Goal: Find specific page/section: Find specific page/section

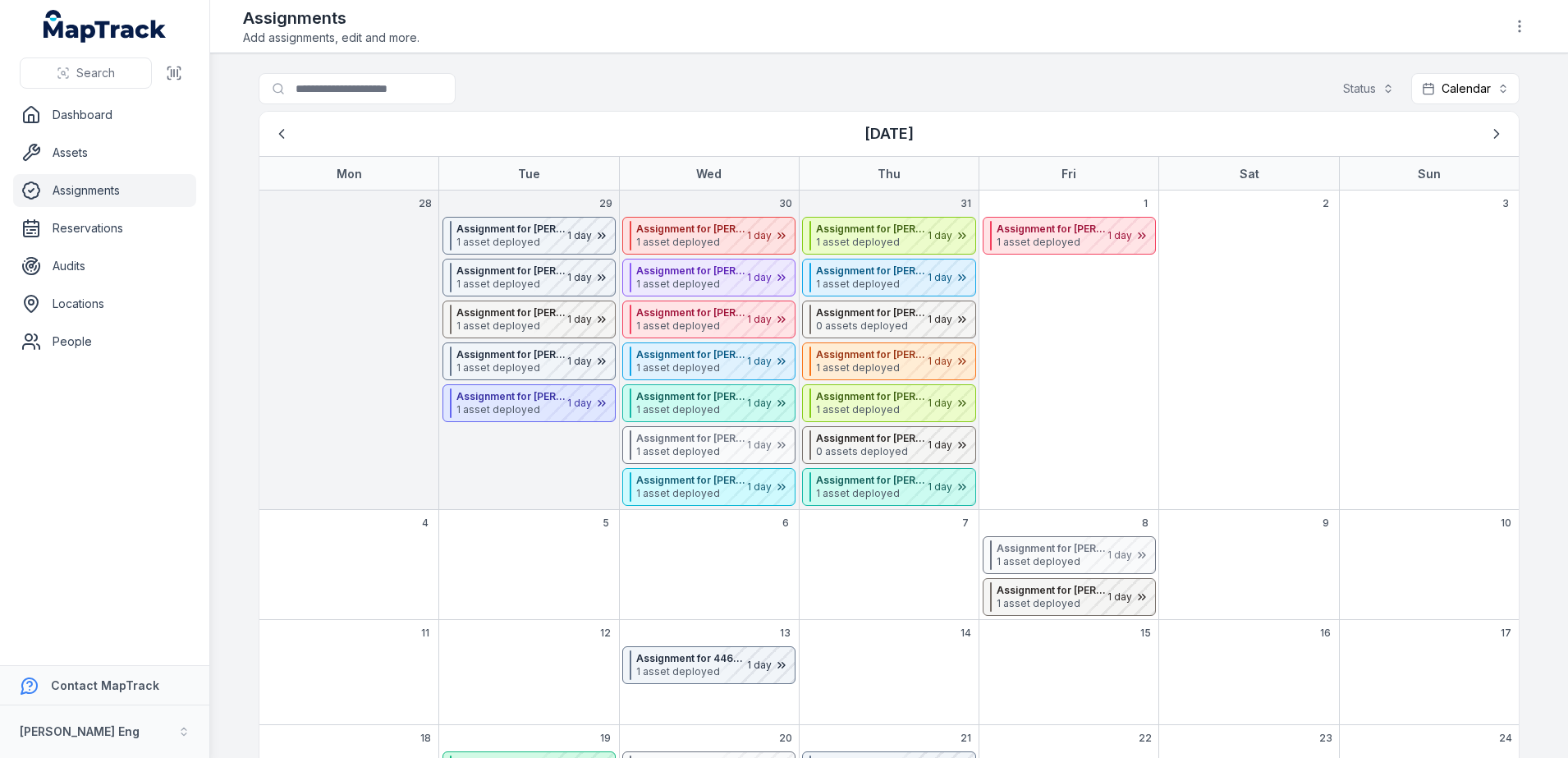
click at [53, 132] on ul "Dashboard Assets Assignments Reservations Audits Locations People" at bounding box center [105, 228] width 183 height 259
click at [55, 126] on link "Dashboard" at bounding box center [105, 115] width 183 height 33
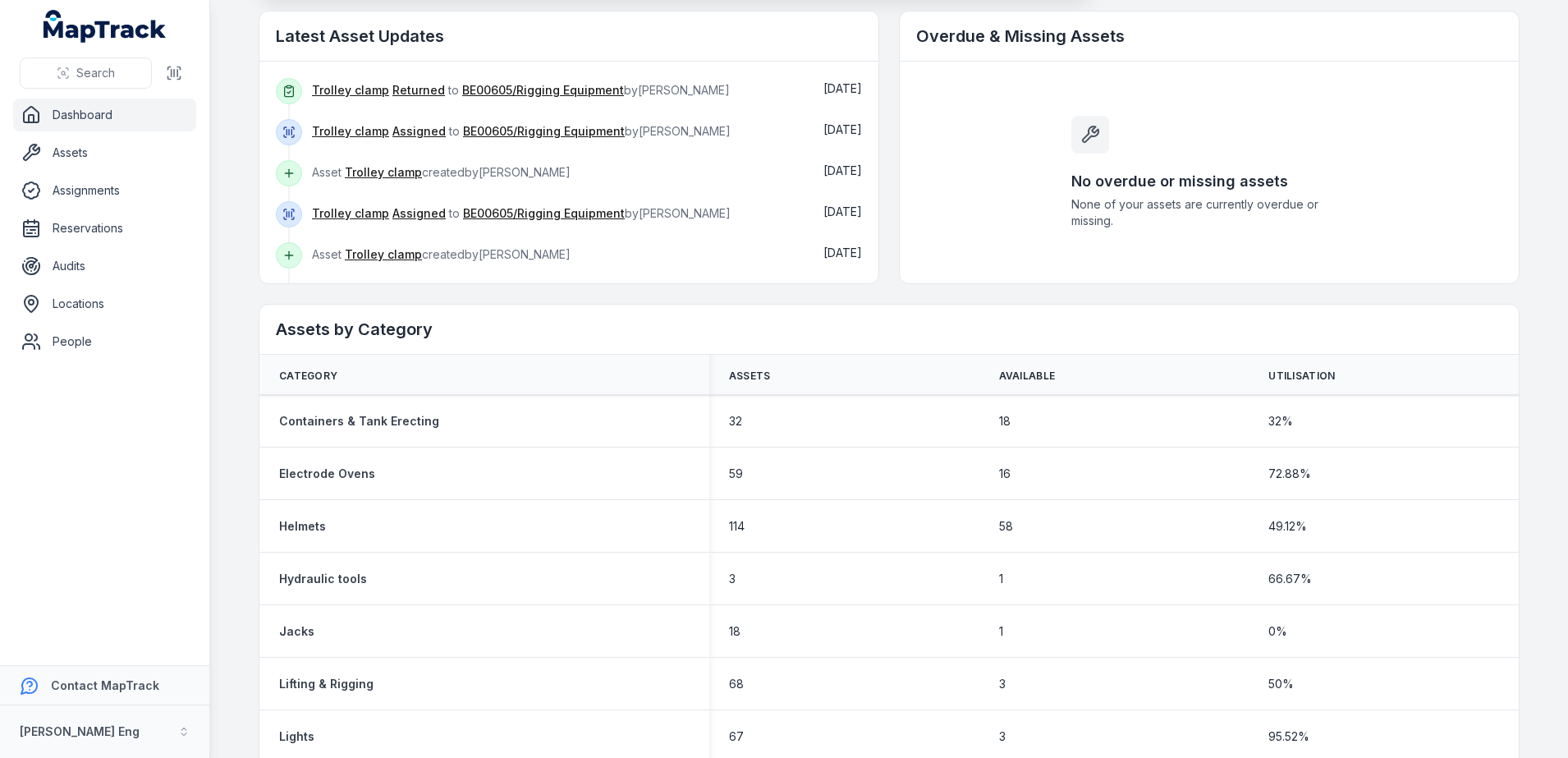
scroll to position [513, 0]
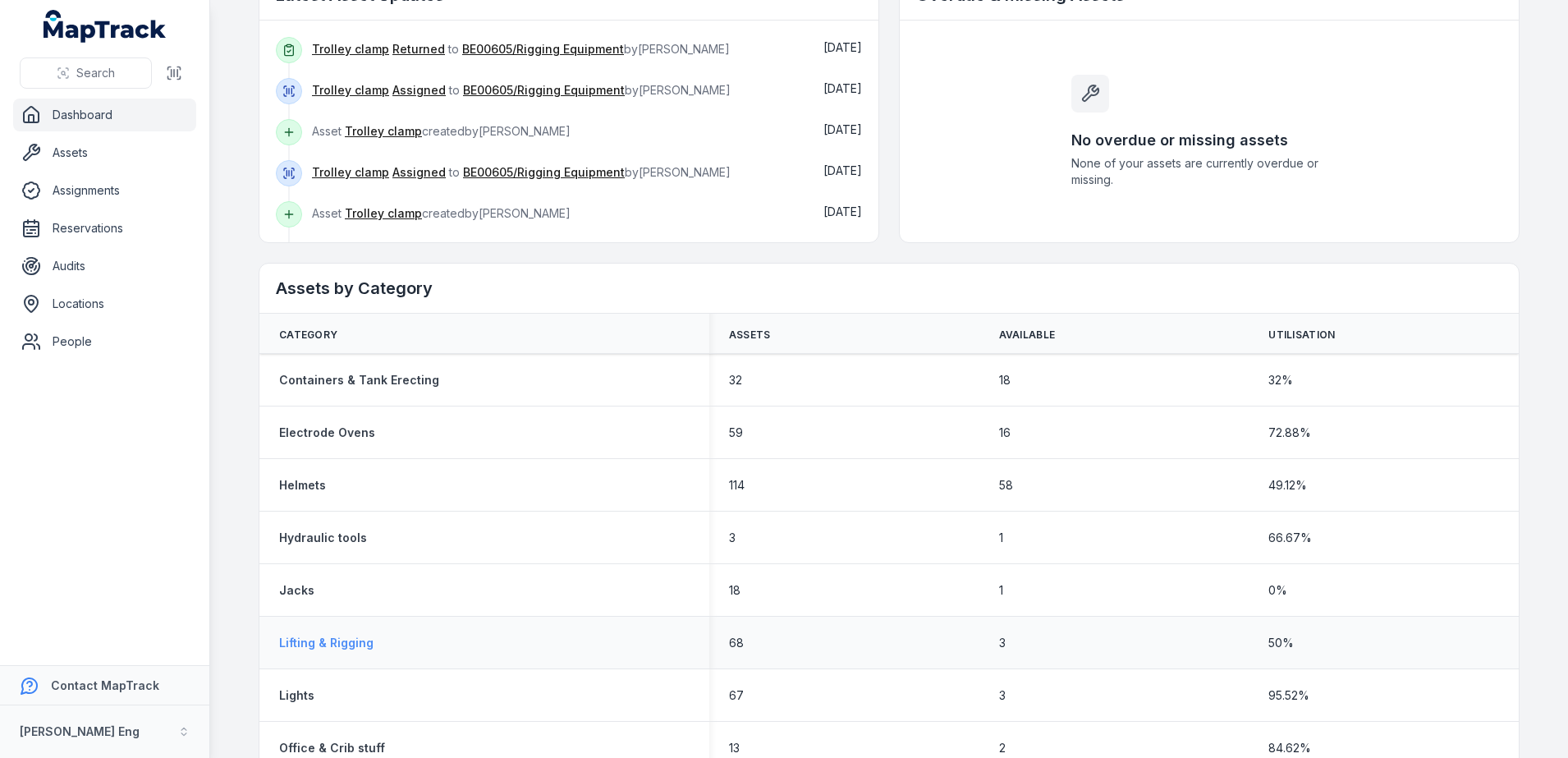
click at [313, 642] on strong "Lifting & Rigging" at bounding box center [327, 643] width 94 height 17
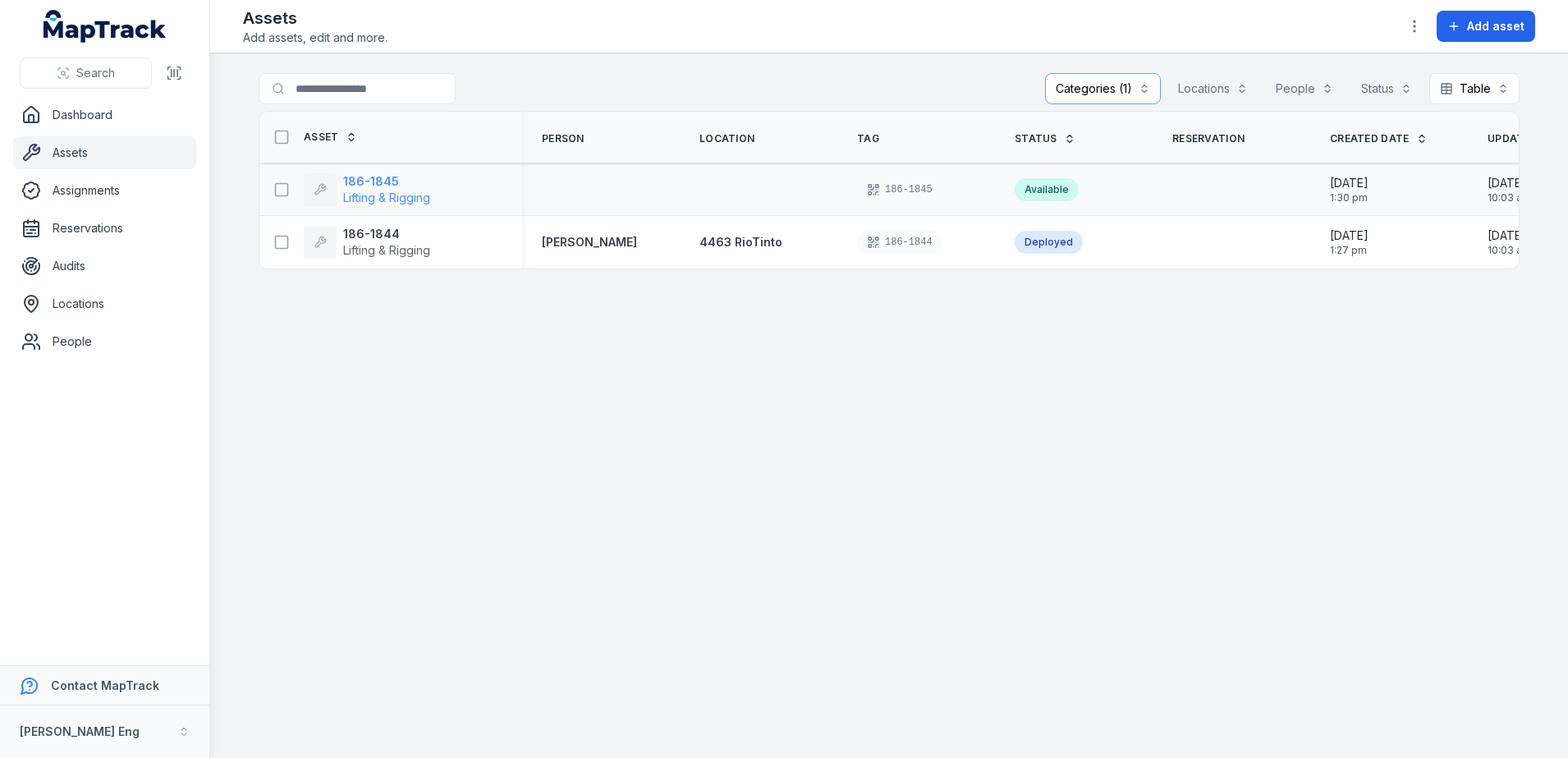
click at [360, 179] on strong "186-1845" at bounding box center [387, 181] width 87 height 17
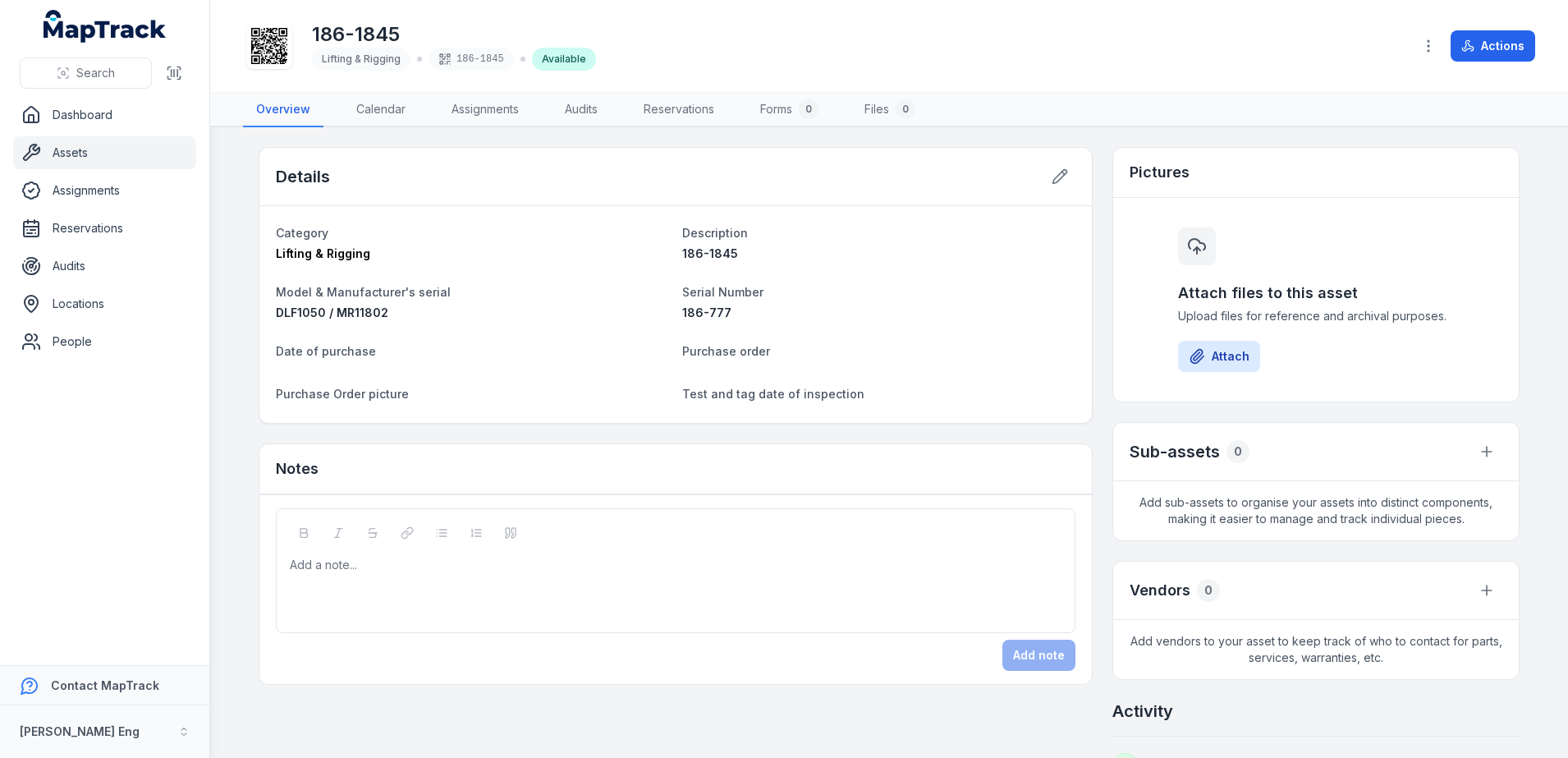
scroll to position [41, 0]
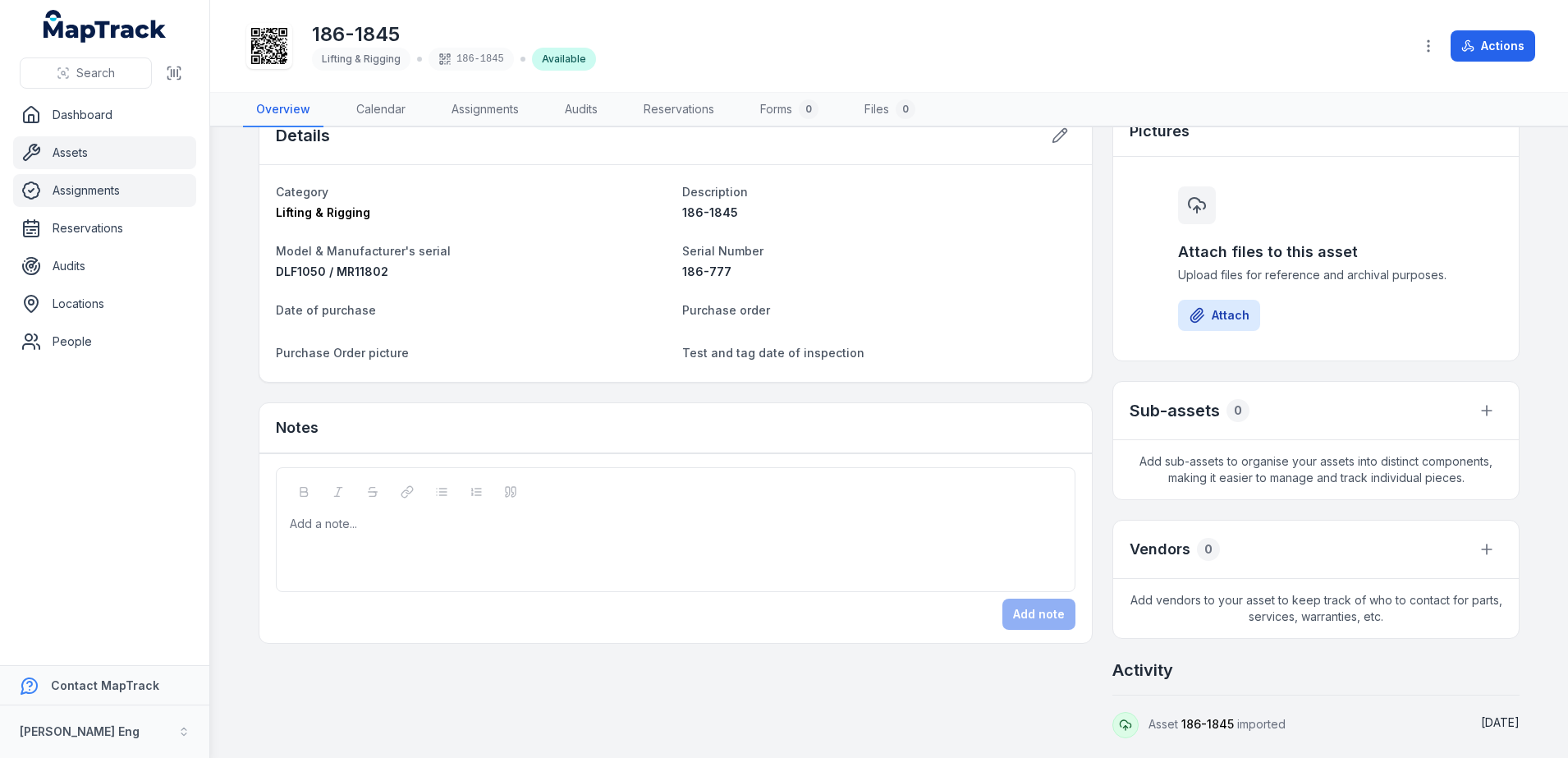
click at [103, 190] on link "Assignments" at bounding box center [105, 190] width 183 height 33
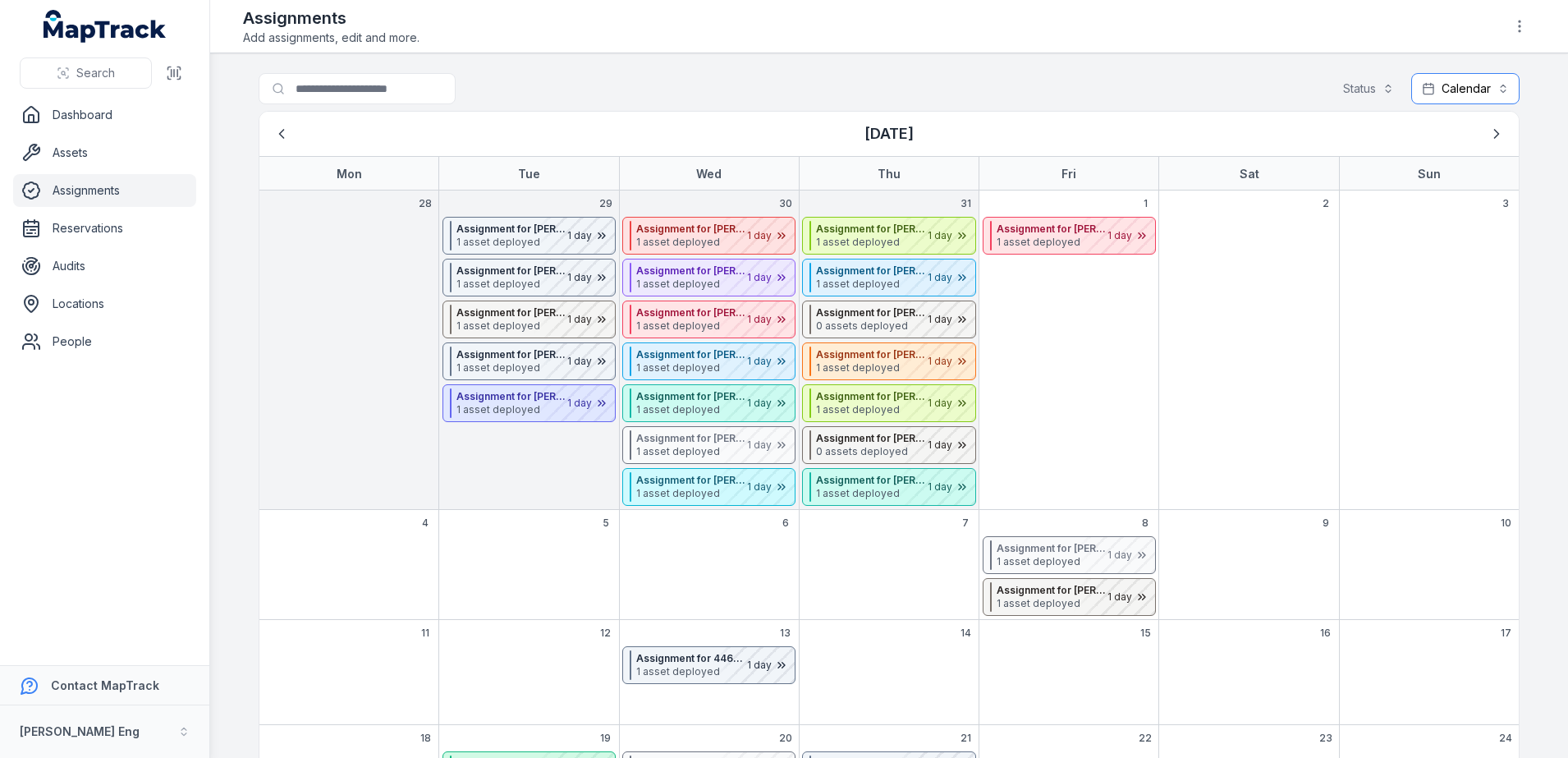
click at [1448, 97] on button "Calendar ********" at bounding box center [1466, 89] width 108 height 31
click at [1434, 125] on span "Table" at bounding box center [1436, 129] width 31 height 17
